Goal: Information Seeking & Learning: Learn about a topic

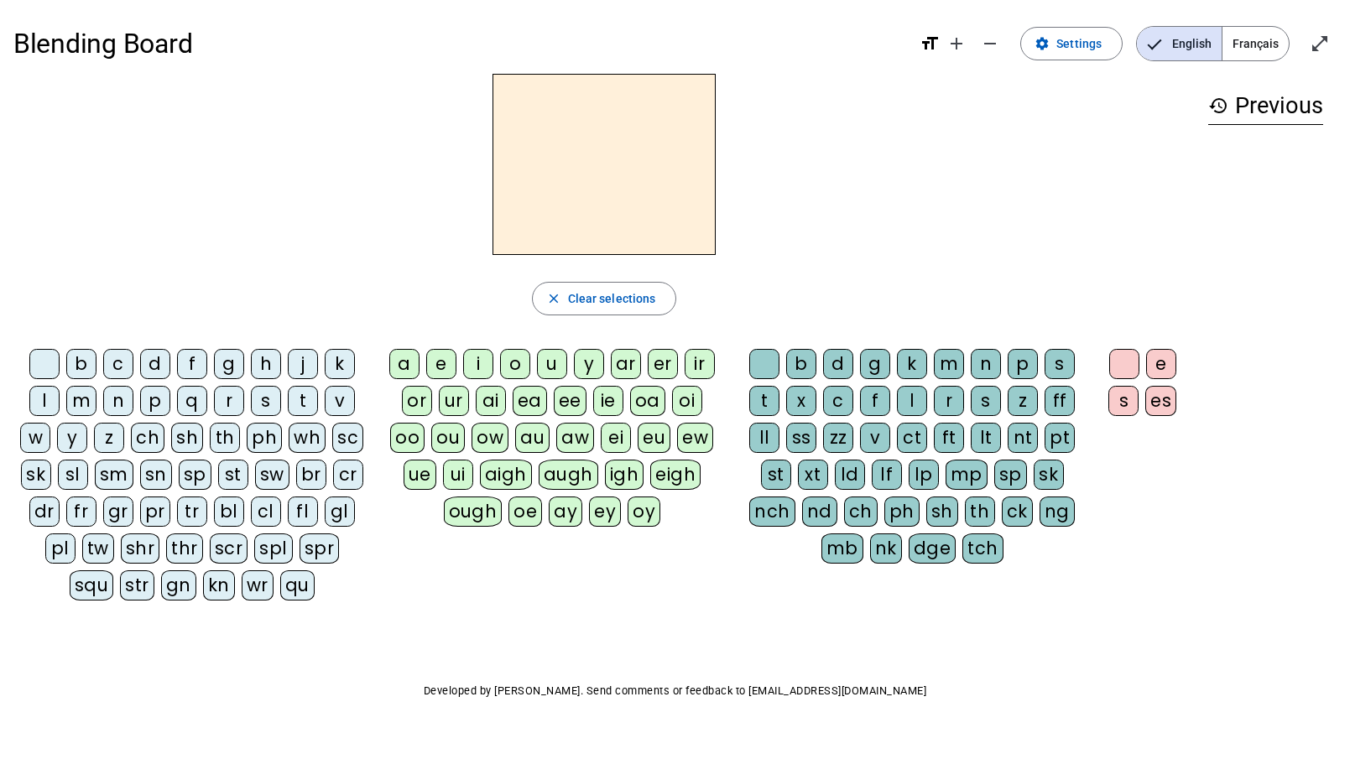
click at [280, 583] on div "qu" at bounding box center [297, 586] width 34 height 30
click at [437, 357] on div "e" at bounding box center [441, 364] width 30 height 30
click at [783, 474] on div "st" at bounding box center [776, 475] width 30 height 30
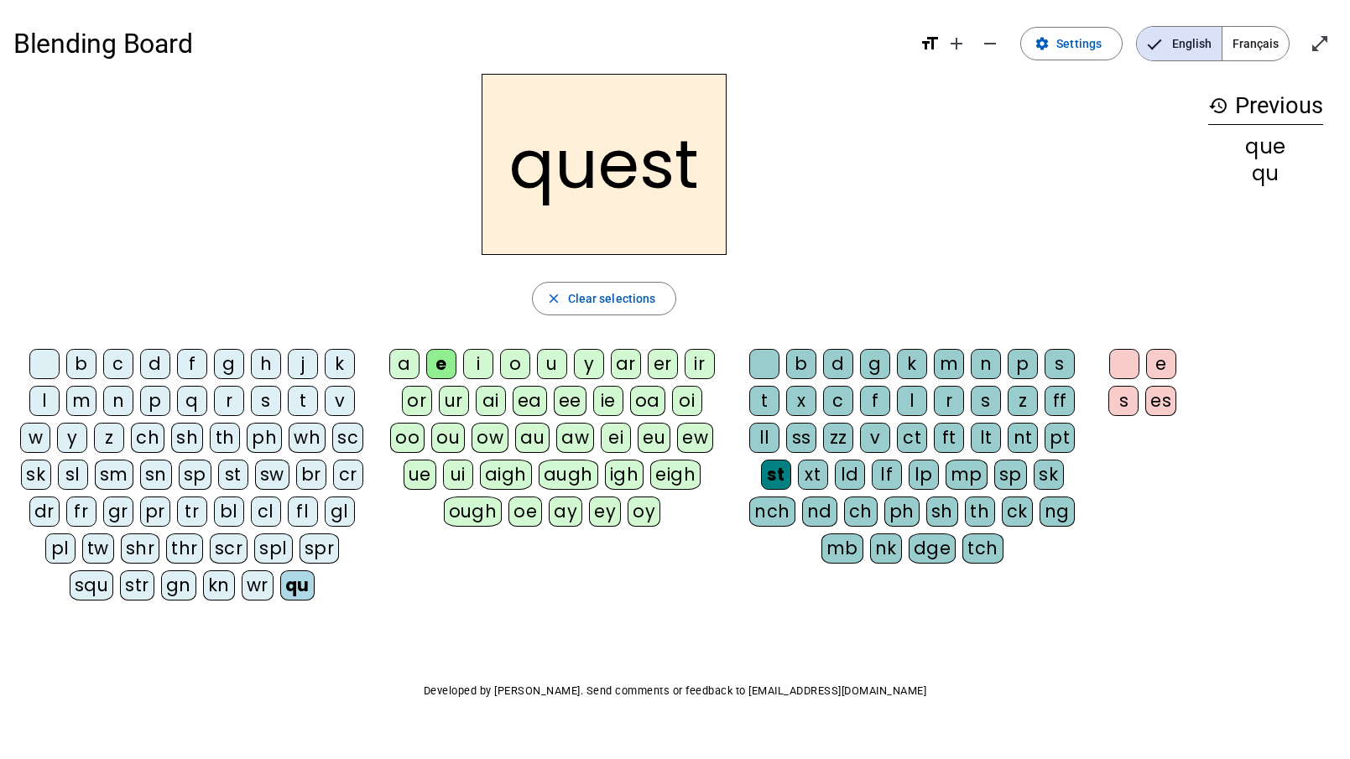
click at [74, 361] on div "b" at bounding box center [81, 364] width 30 height 30
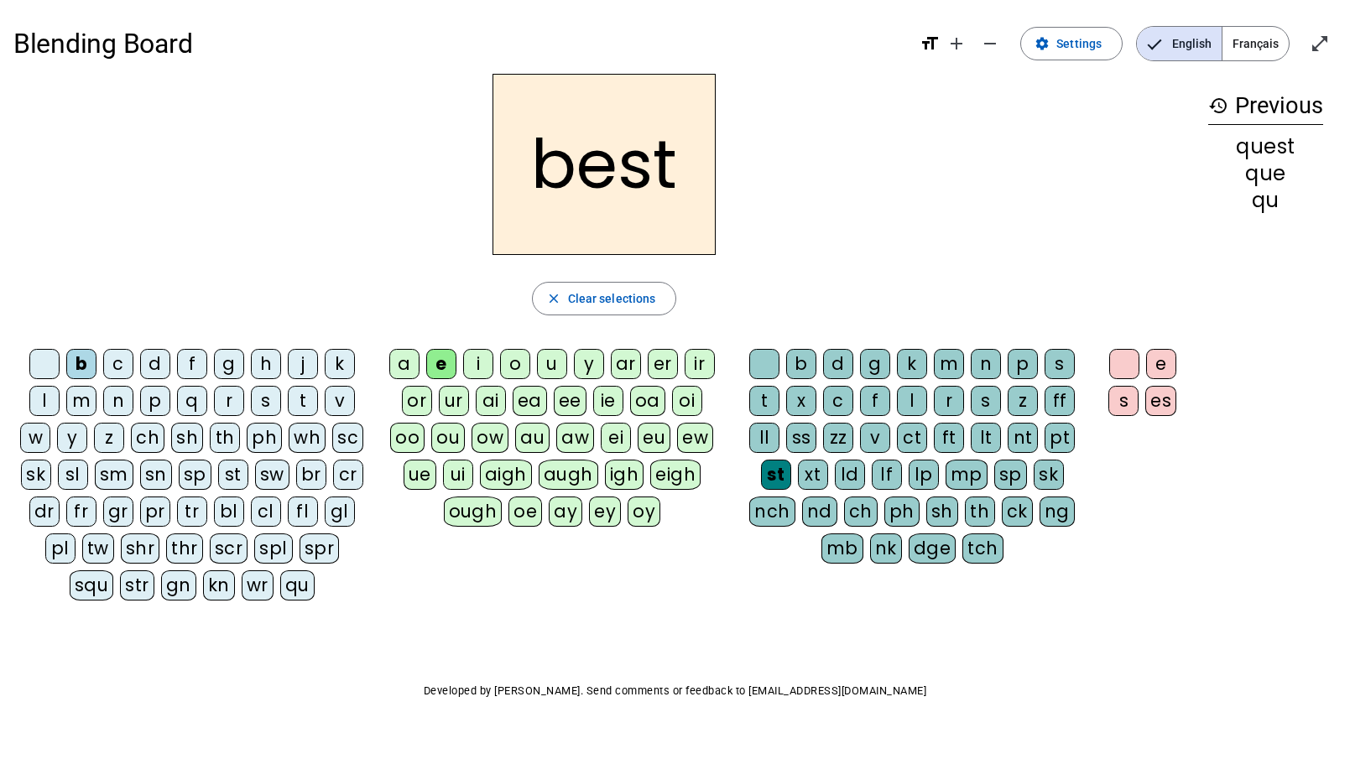
click at [35, 436] on div "w" at bounding box center [35, 438] width 30 height 30
click at [485, 362] on div "i" at bounding box center [478, 364] width 30 height 30
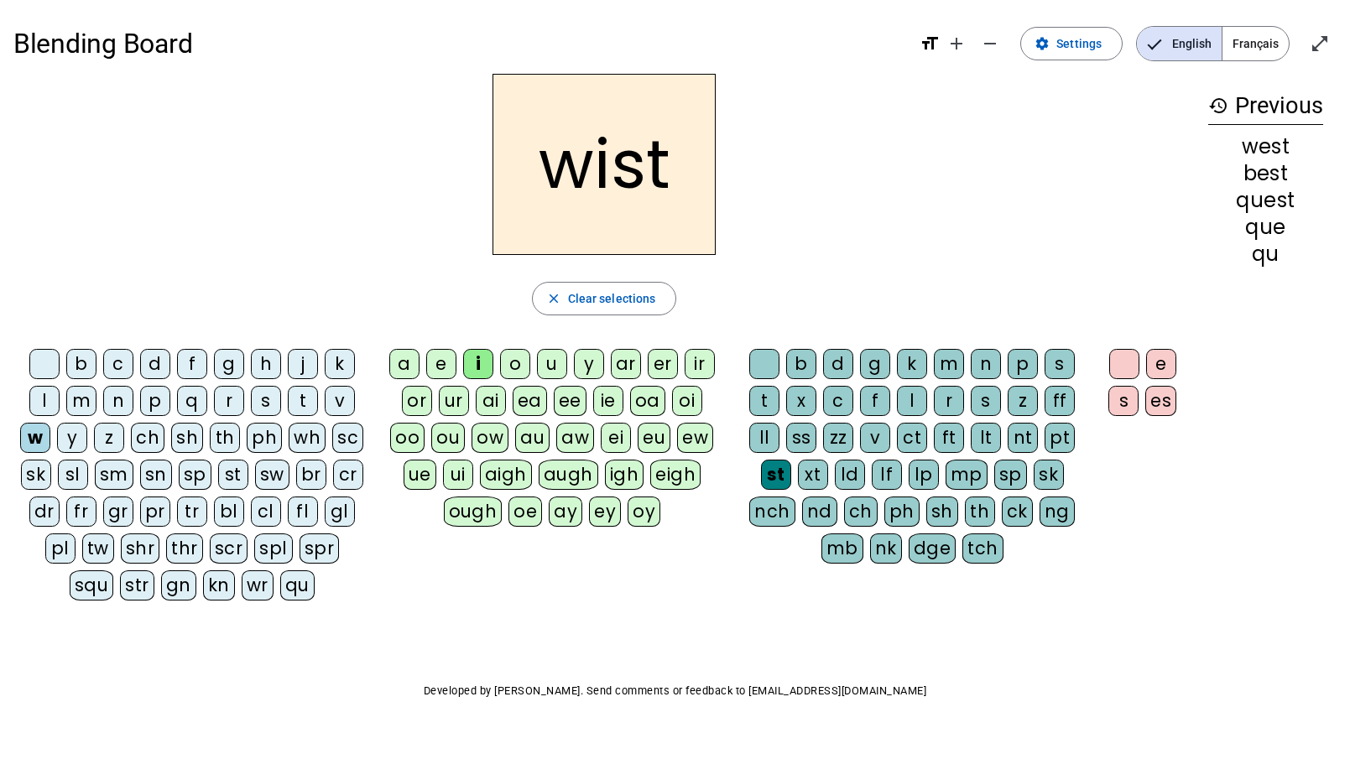
click at [854, 475] on div "ld" at bounding box center [850, 475] width 30 height 30
click at [986, 441] on div "lt" at bounding box center [986, 438] width 30 height 30
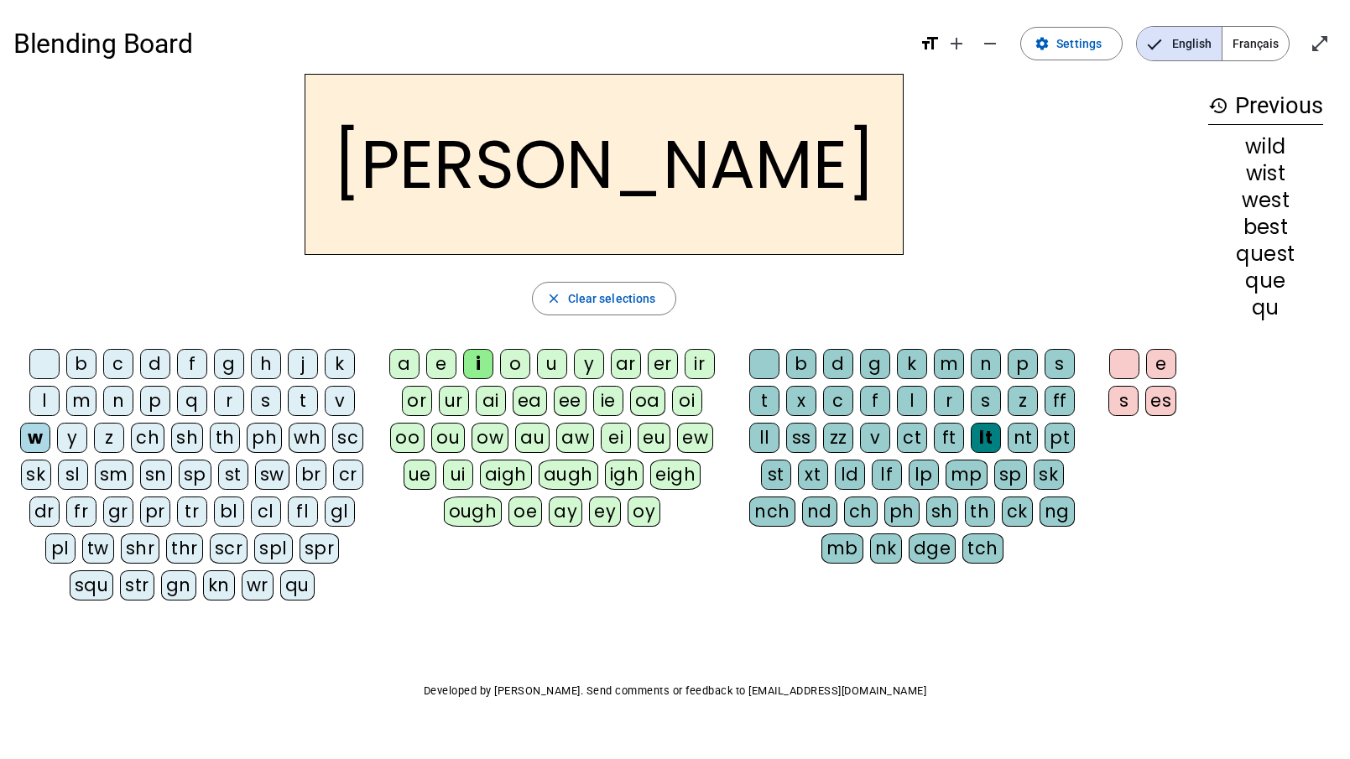
click at [280, 580] on div "qu" at bounding box center [297, 586] width 34 height 30
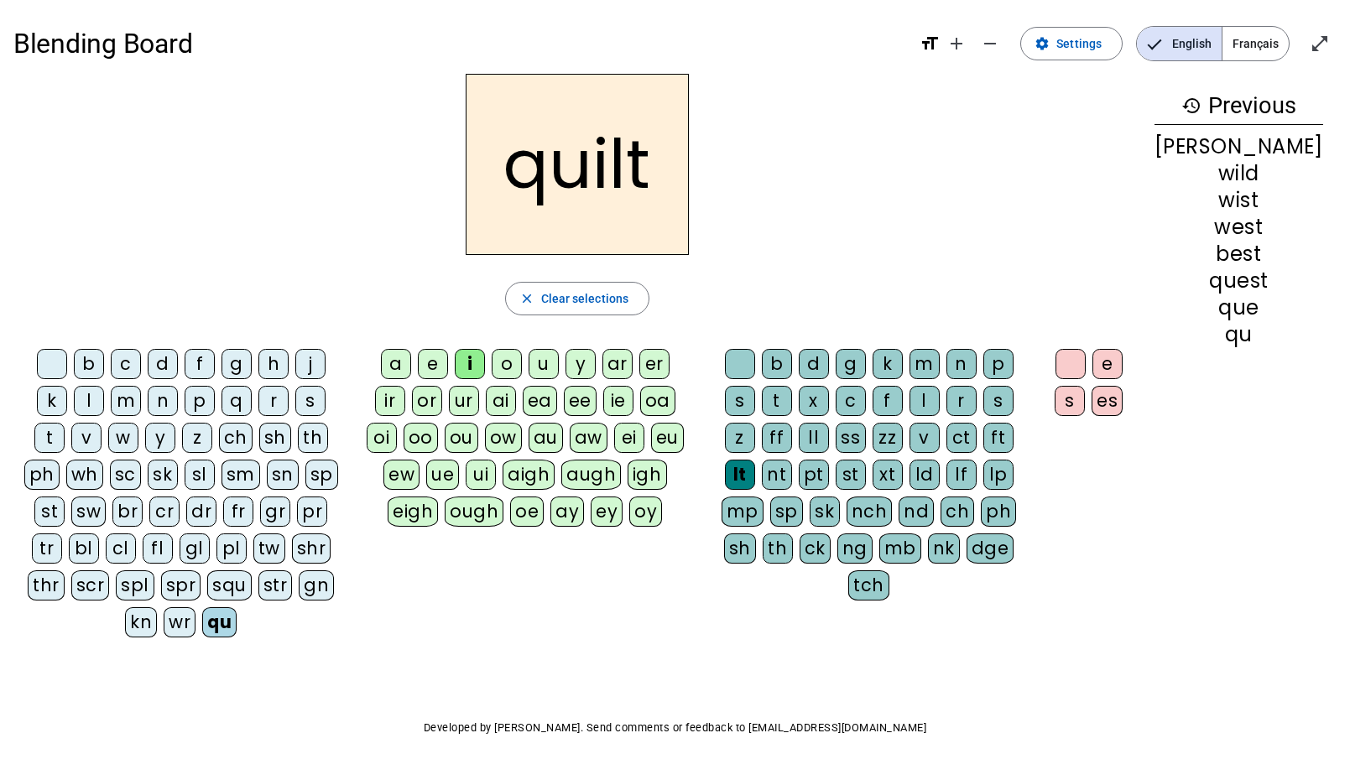
click at [108, 437] on div "w" at bounding box center [123, 438] width 30 height 30
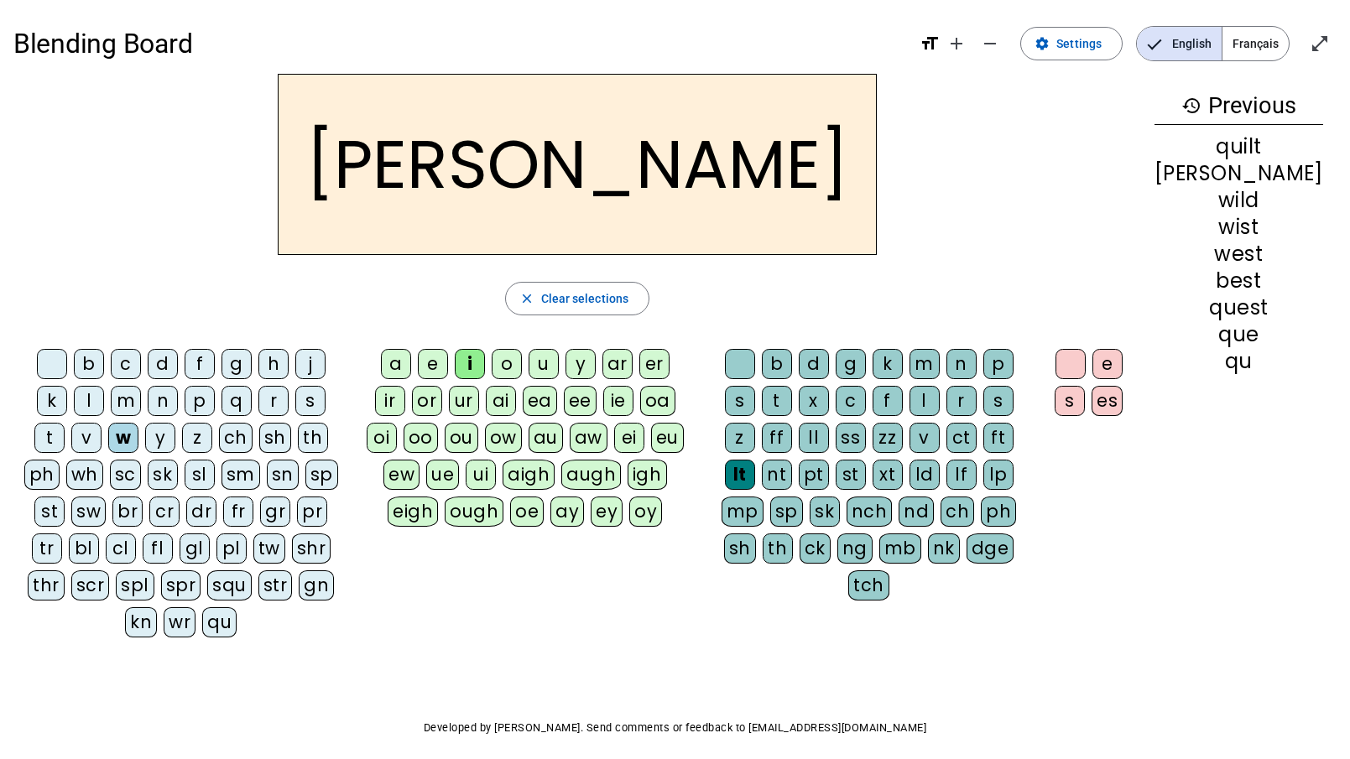
click at [237, 608] on div "qu" at bounding box center [219, 623] width 34 height 30
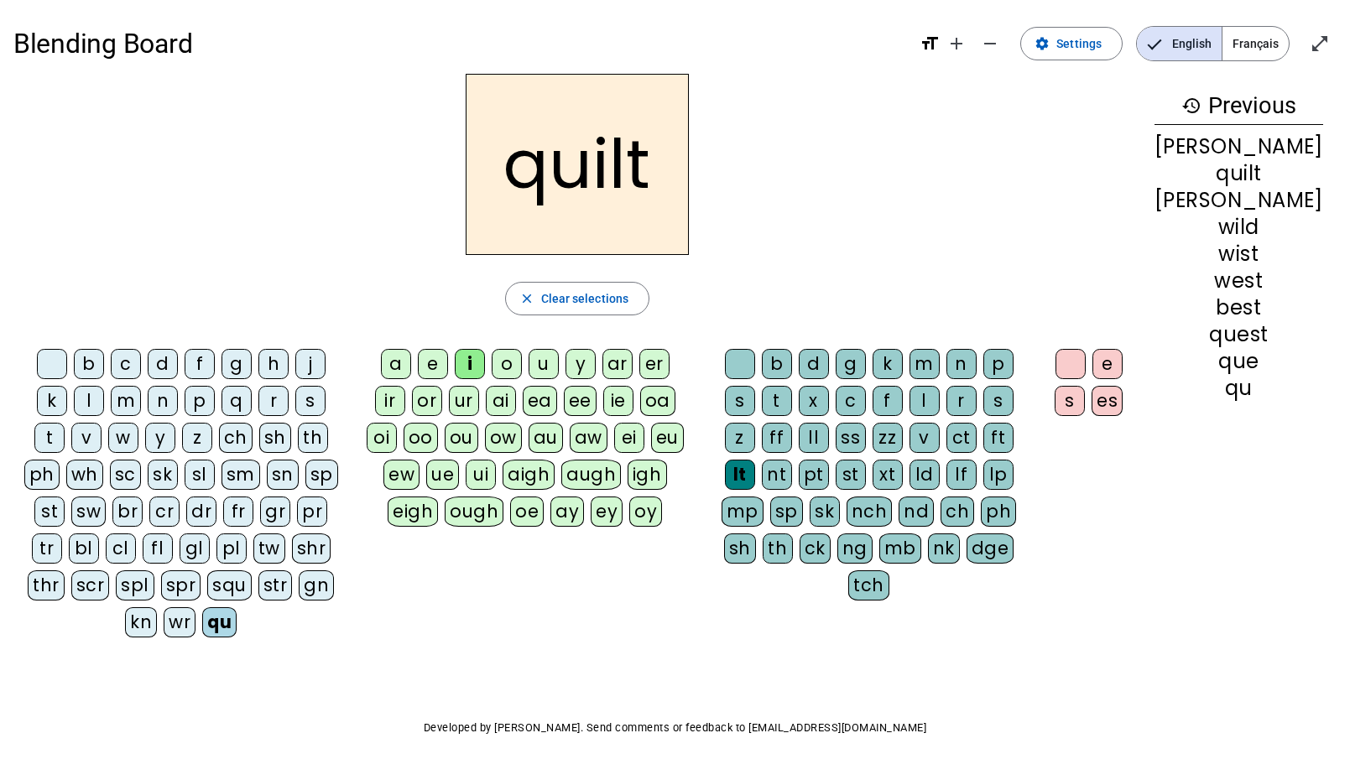
click at [762, 403] on div "t" at bounding box center [777, 401] width 30 height 30
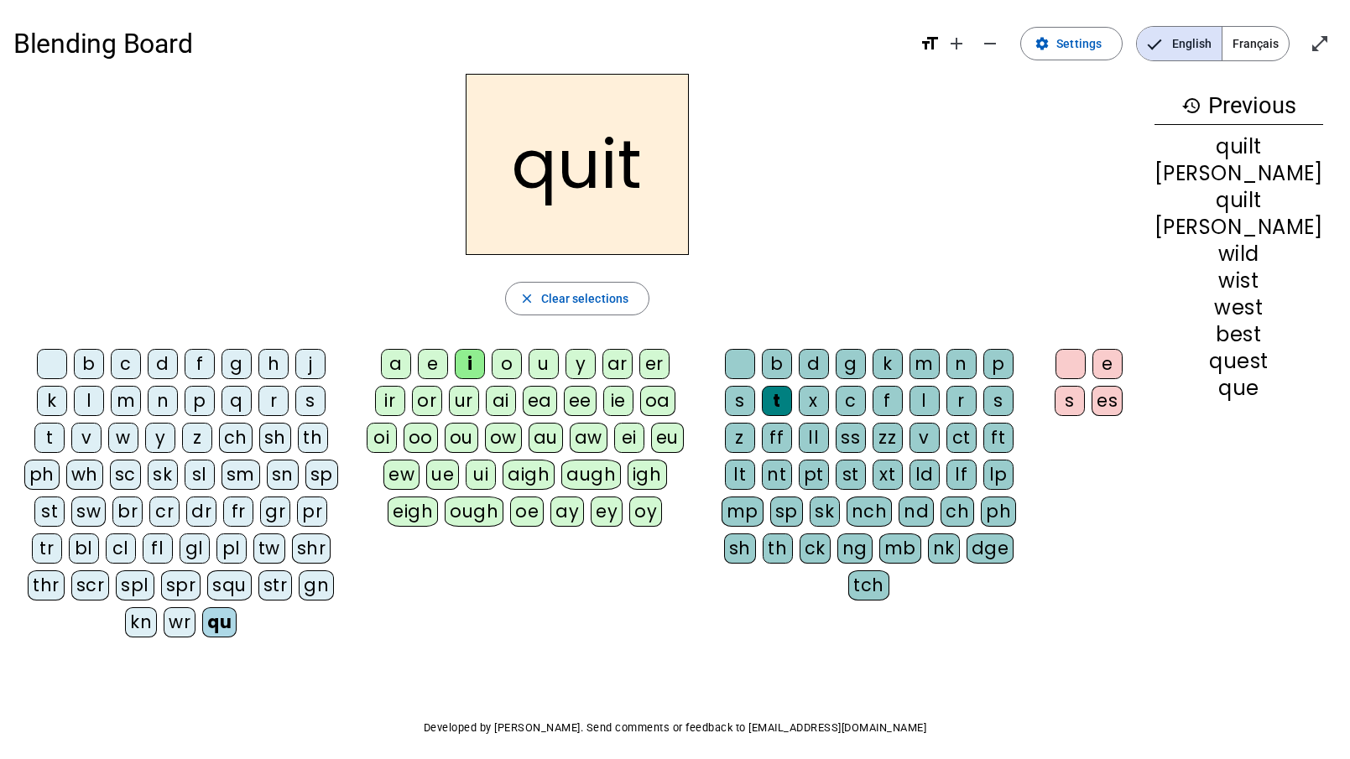
click at [1014, 371] on div "p" at bounding box center [999, 364] width 30 height 30
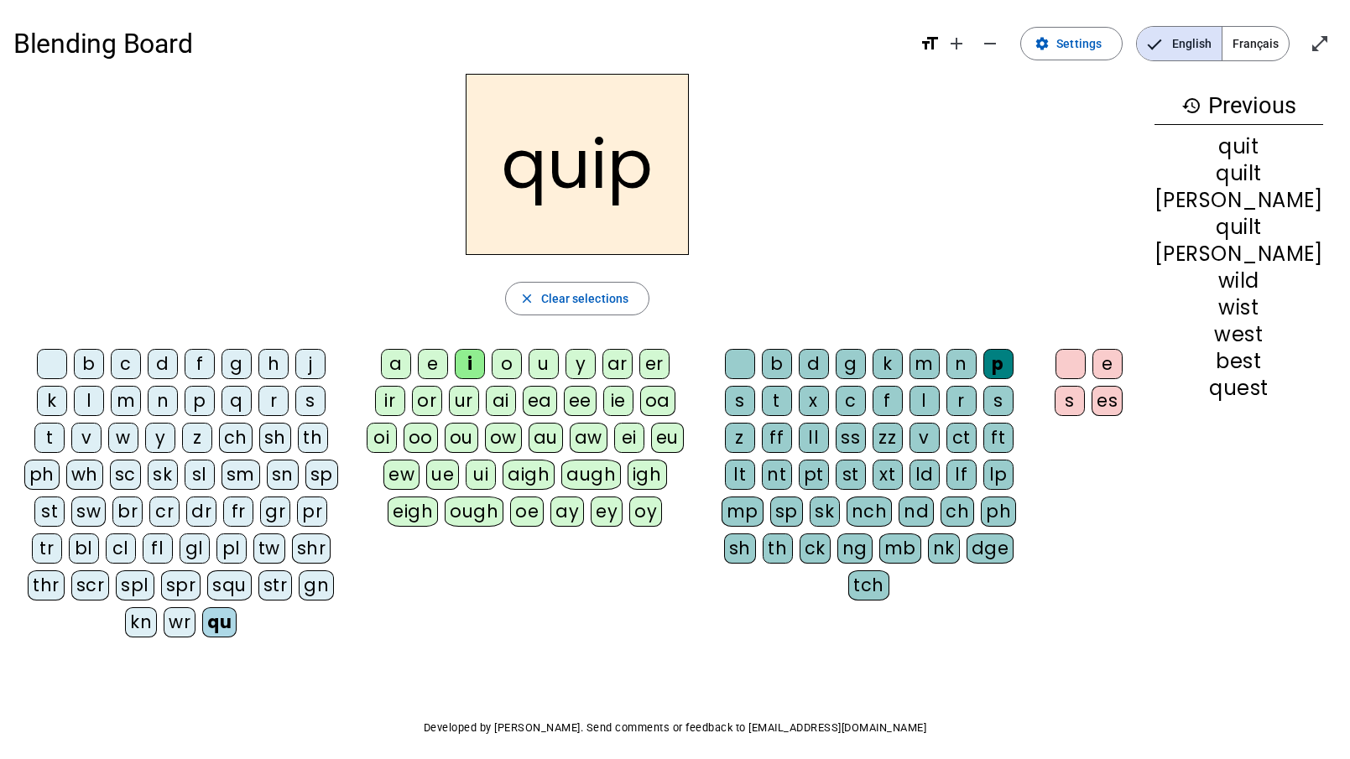
click at [74, 403] on div "l" at bounding box center [89, 401] width 30 height 30
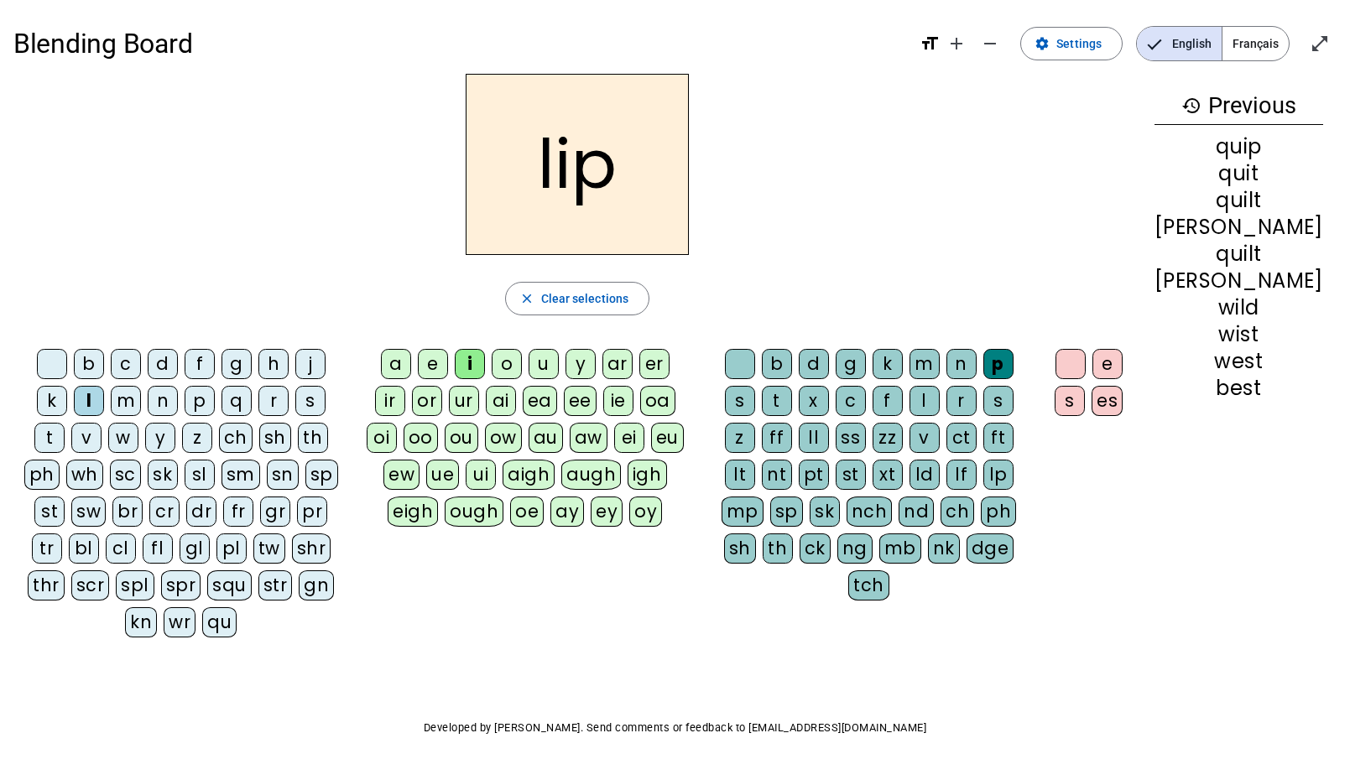
click at [185, 473] on div "sl" at bounding box center [200, 475] width 30 height 30
